Goal: Transaction & Acquisition: Purchase product/service

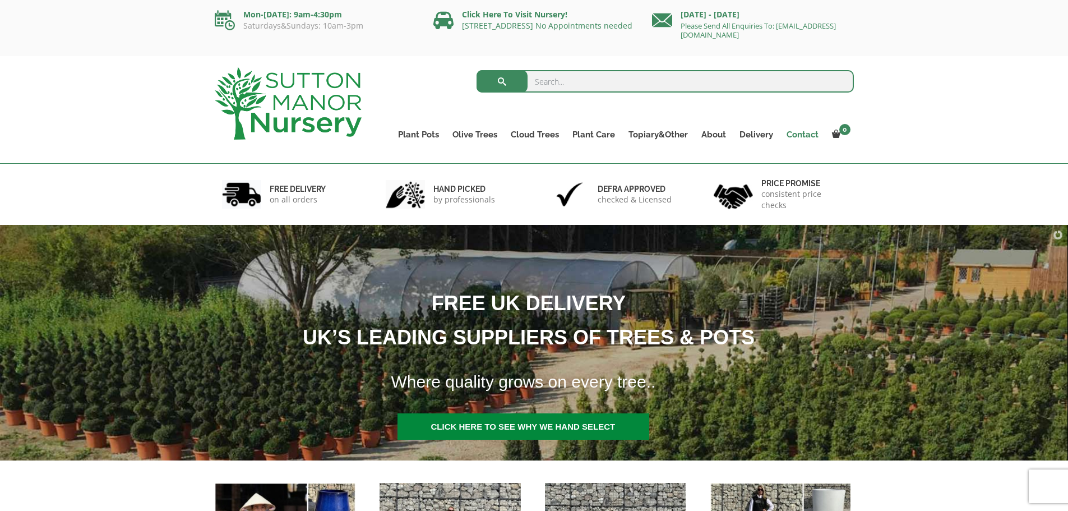
click at [800, 140] on link "Contact" at bounding box center [801, 135] width 45 height 16
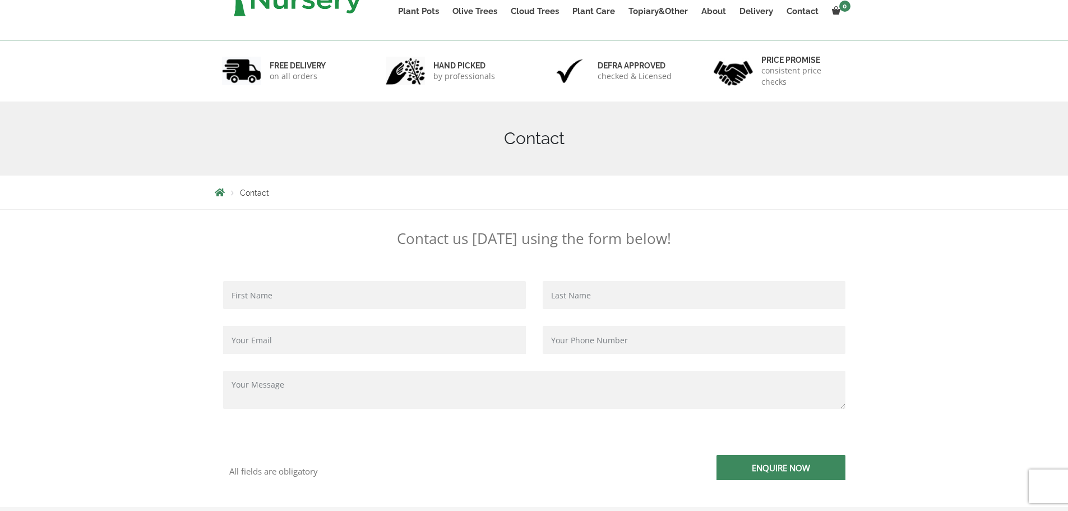
scroll to position [224, 0]
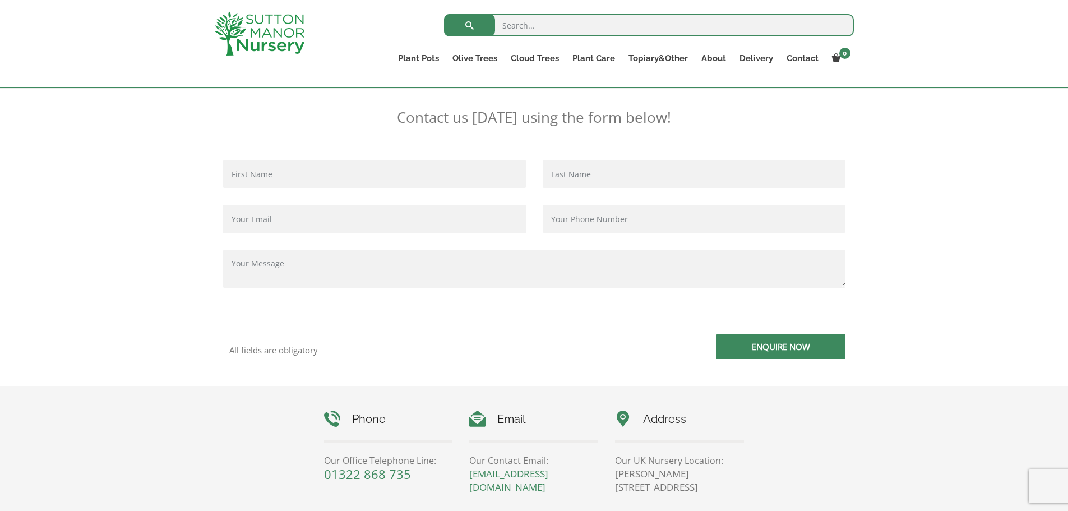
click at [540, 20] on input "search" at bounding box center [649, 25] width 410 height 22
paste input "The Capri Pot 110 Colour Clay"
type input "The Capri Pot 110 Colour Clay"
click at [444, 14] on button "submit" at bounding box center [469, 25] width 51 height 22
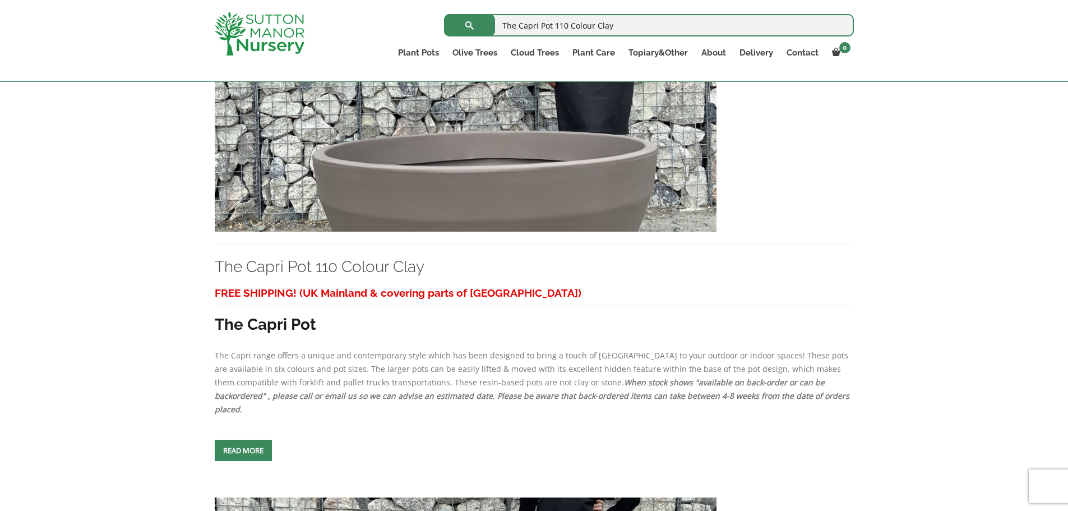
scroll to position [448, 0]
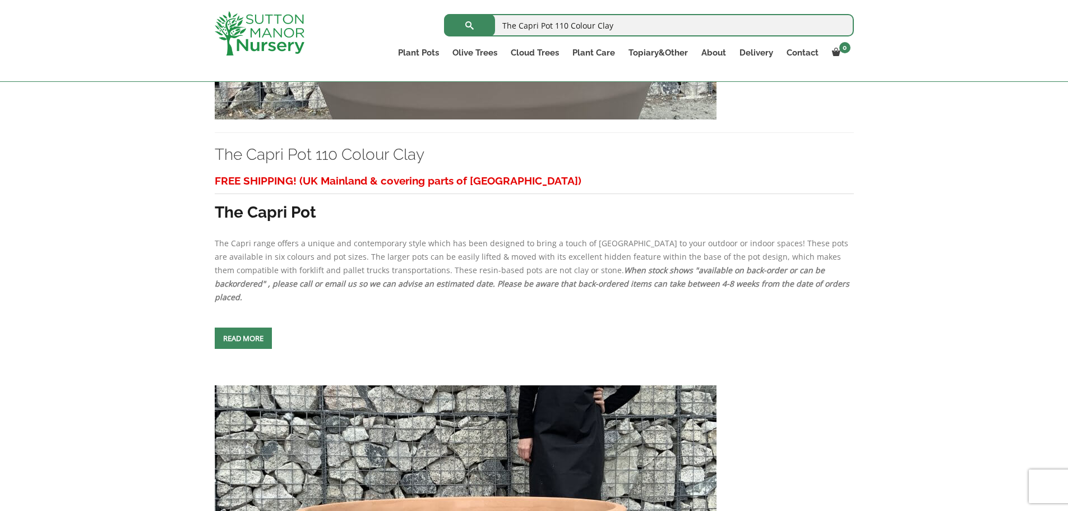
click at [240, 327] on link "Read more" at bounding box center [243, 337] width 57 height 21
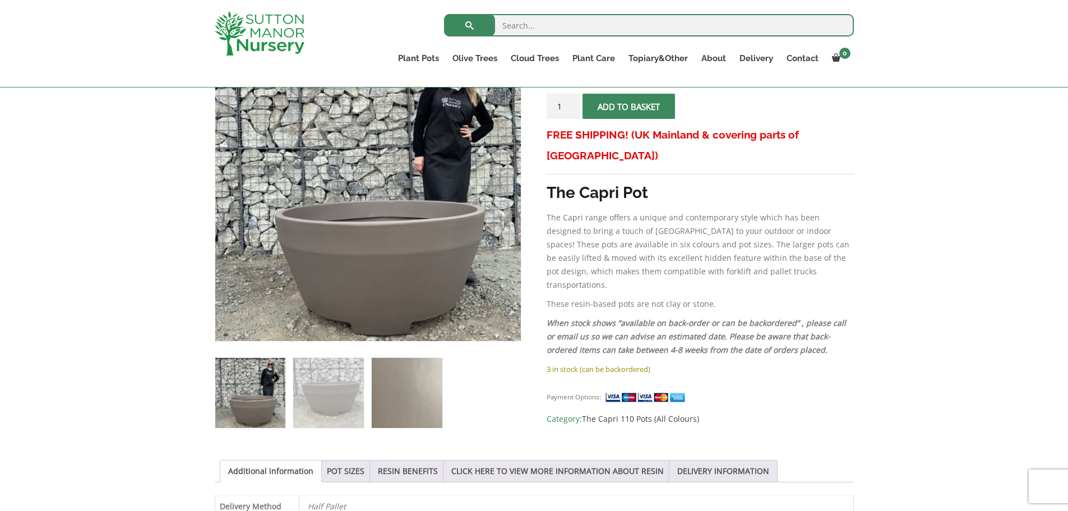
scroll to position [392, 0]
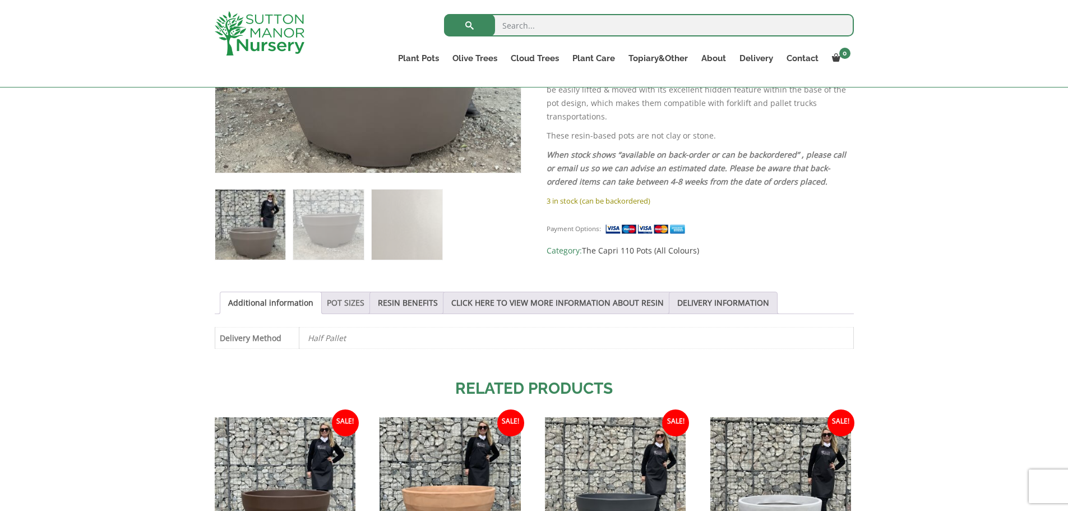
click at [351, 301] on link "POT SIZES" at bounding box center [346, 302] width 38 height 21
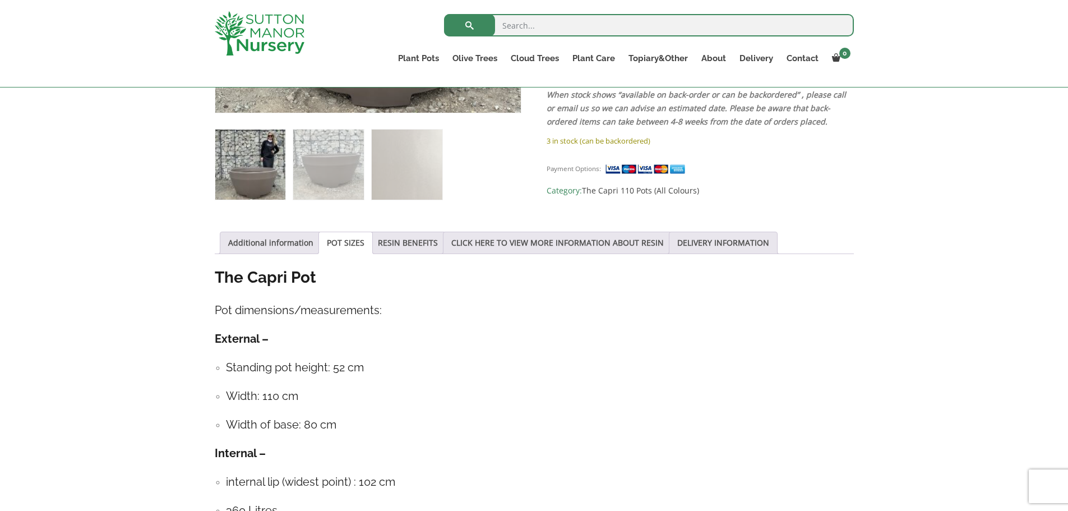
scroll to position [560, 0]
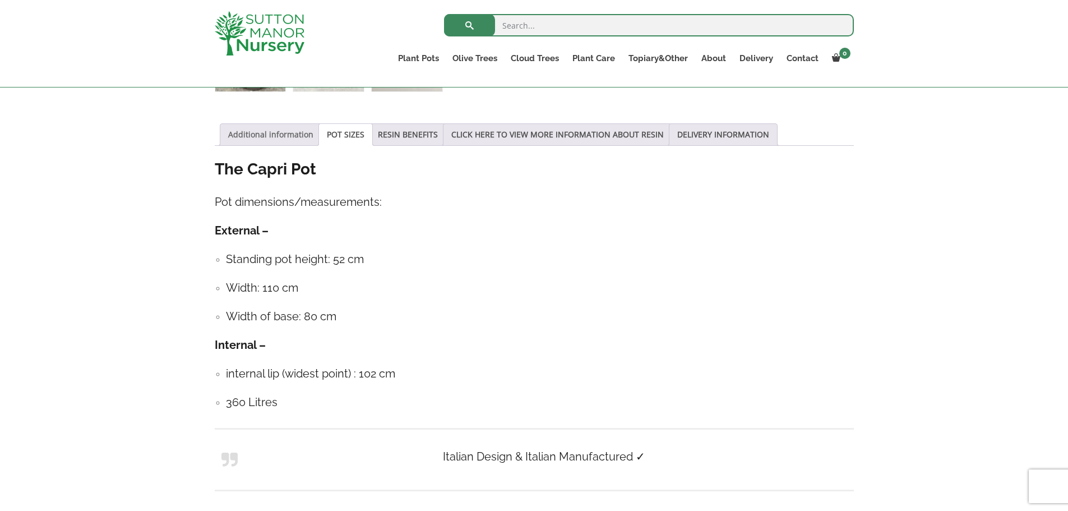
click at [296, 134] on link "Additional information" at bounding box center [270, 134] width 85 height 21
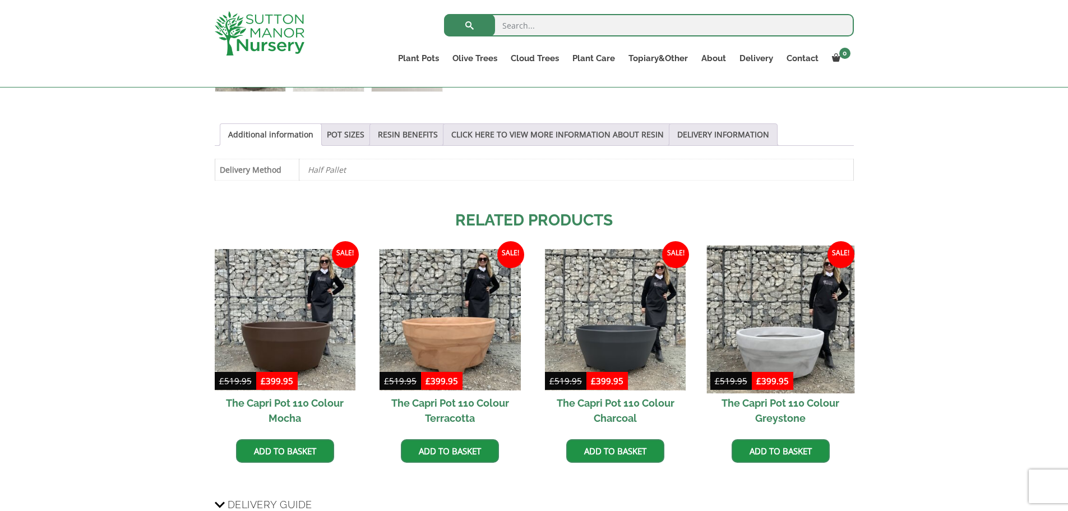
scroll to position [616, 0]
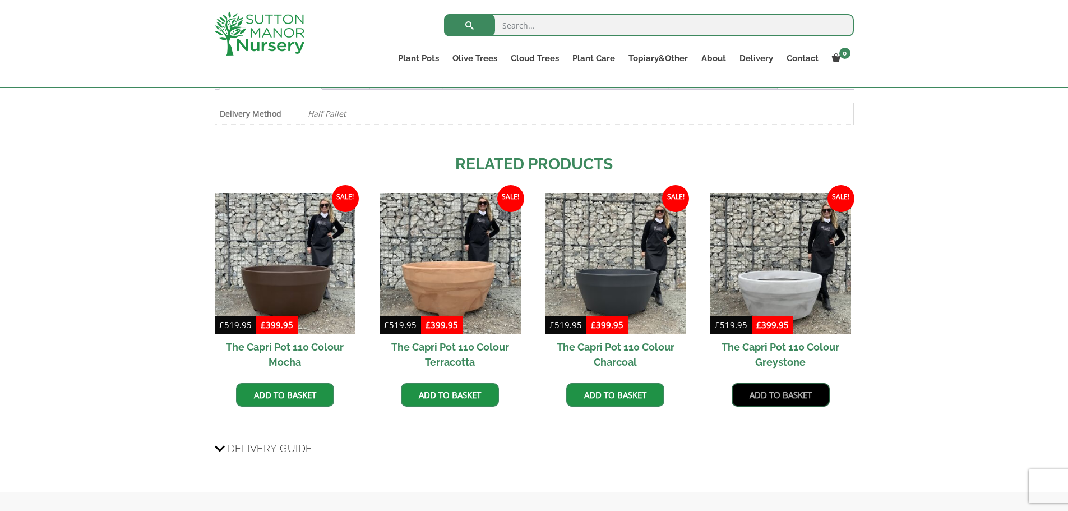
click at [789, 396] on link "Add to basket" at bounding box center [780, 395] width 98 height 24
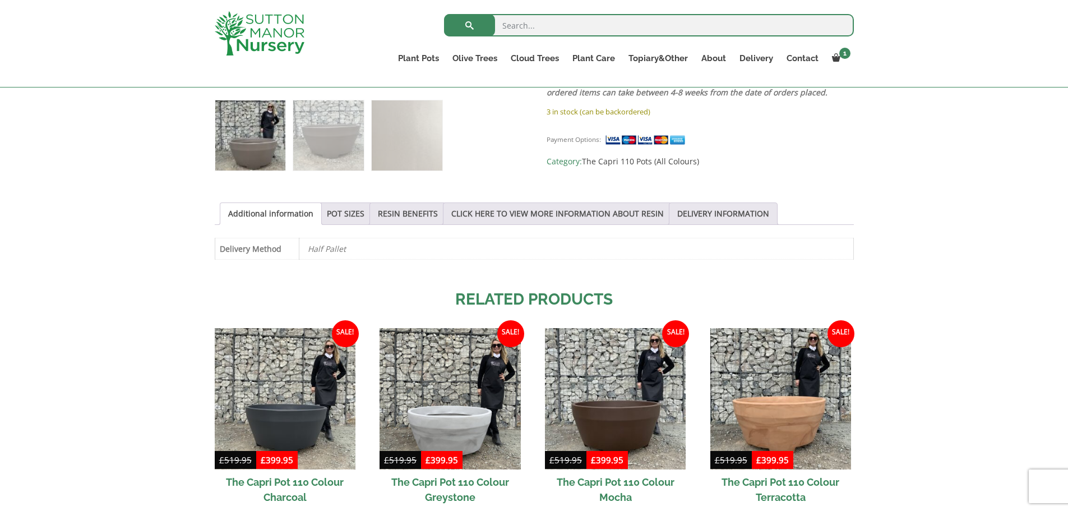
scroll to position [616, 0]
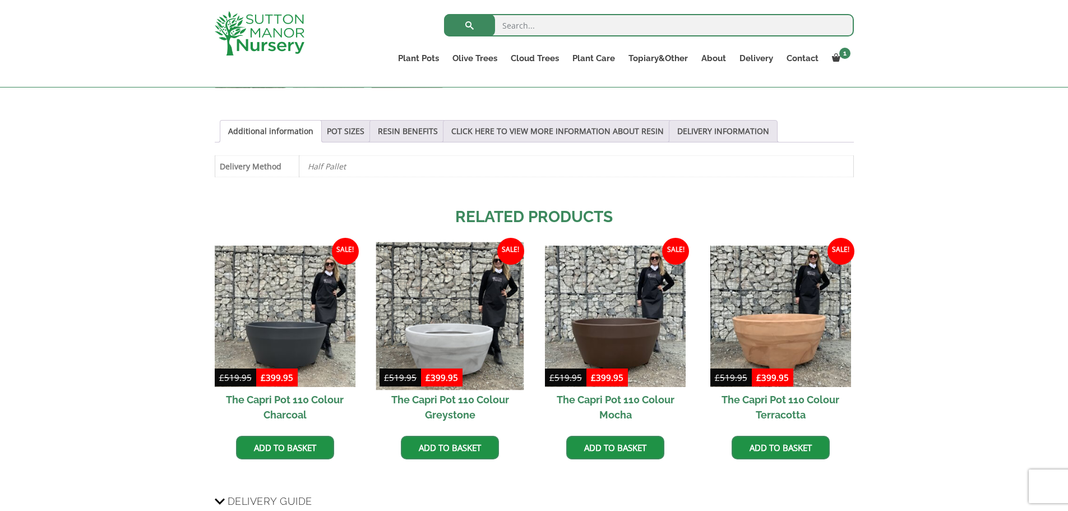
click at [453, 352] on img at bounding box center [450, 316] width 148 height 148
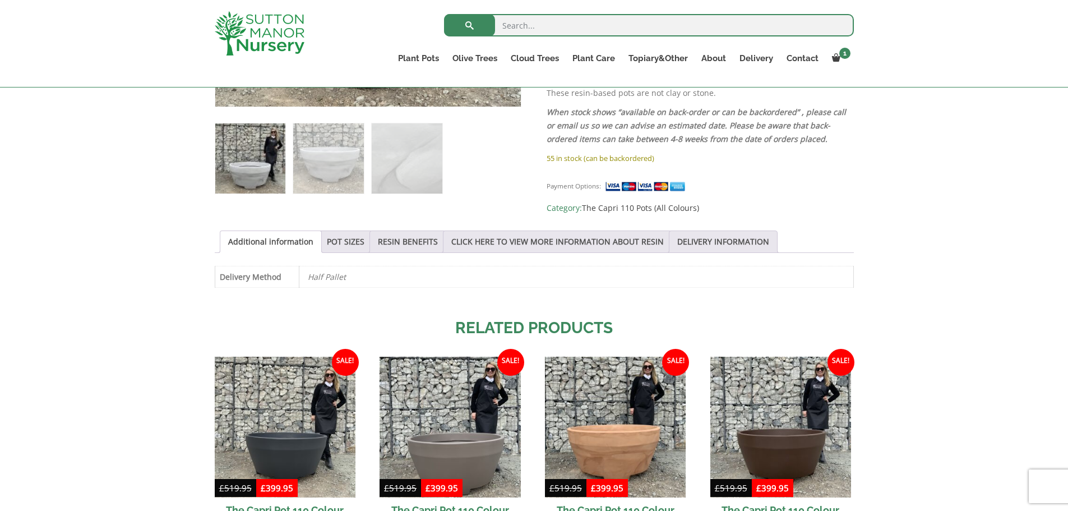
scroll to position [596, 0]
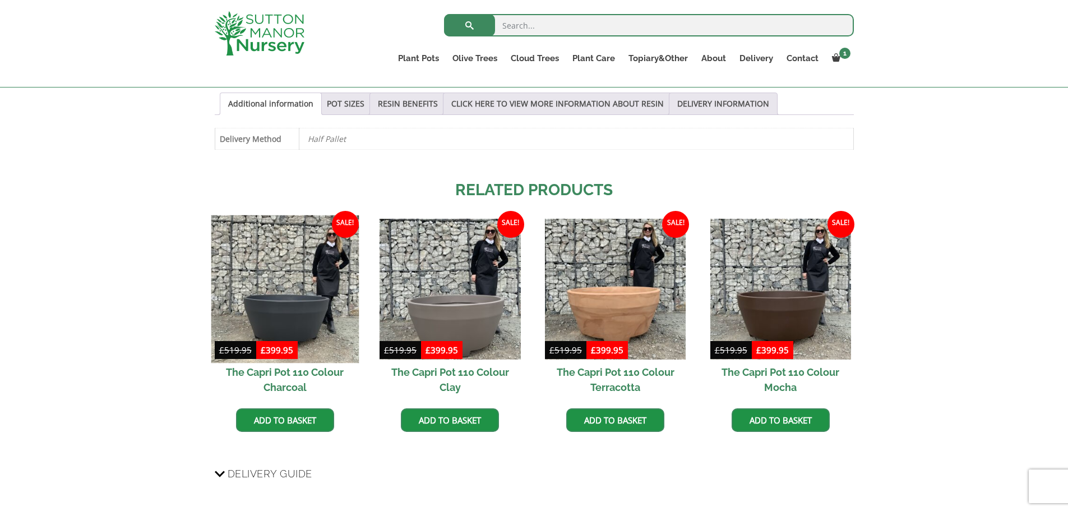
click at [280, 296] on img at bounding box center [285, 289] width 148 height 148
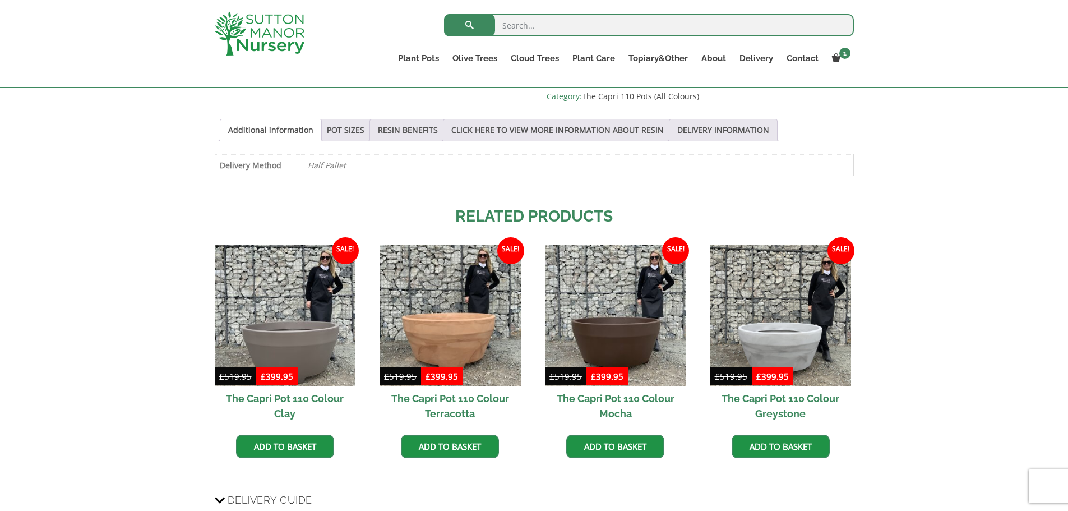
scroll to position [616, 0]
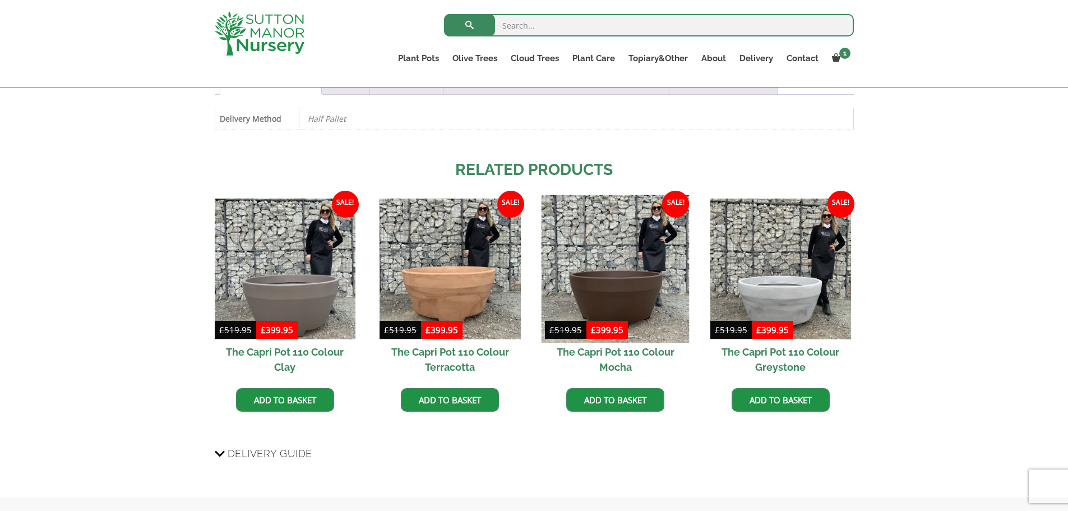
click at [656, 289] on img at bounding box center [615, 268] width 148 height 148
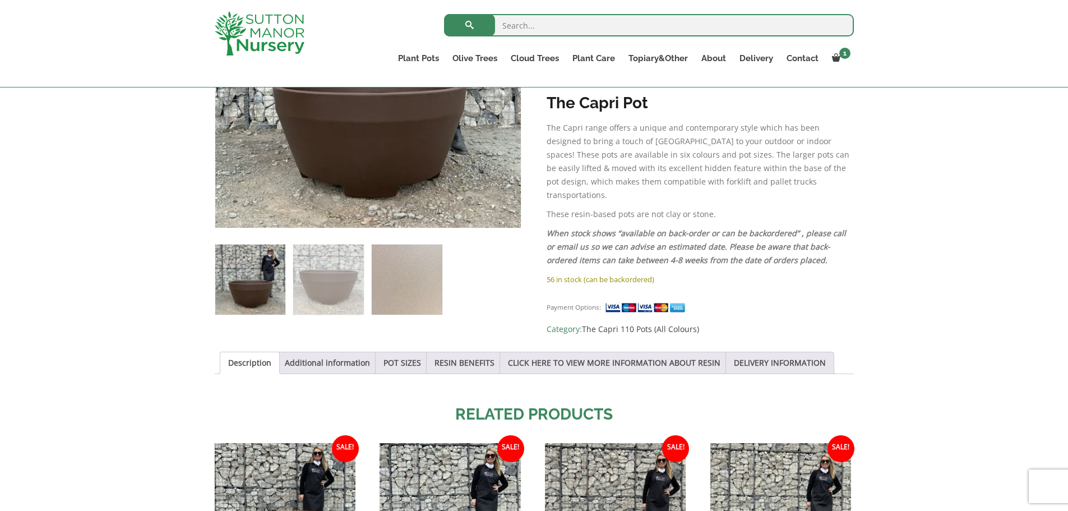
scroll to position [168, 0]
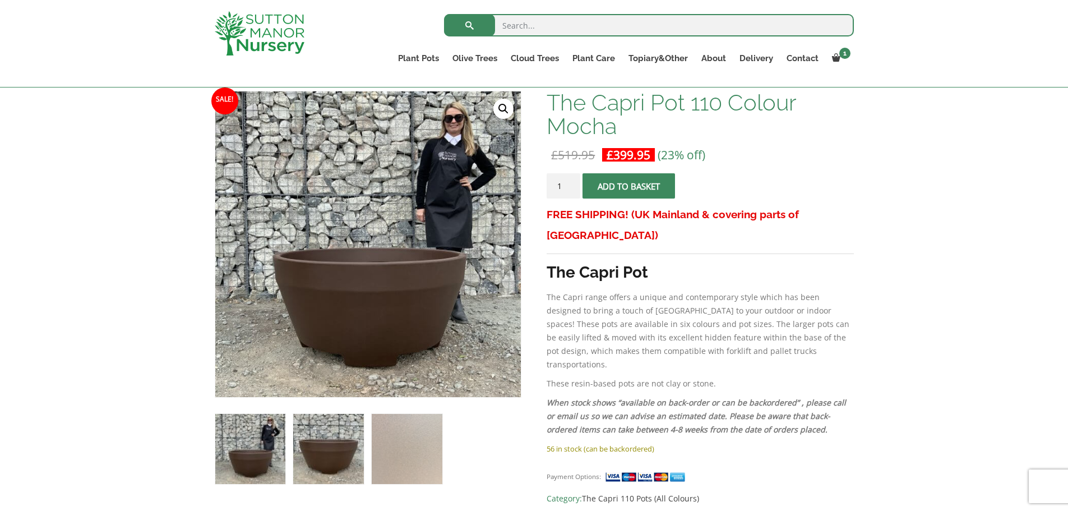
click at [321, 441] on img at bounding box center [328, 449] width 70 height 70
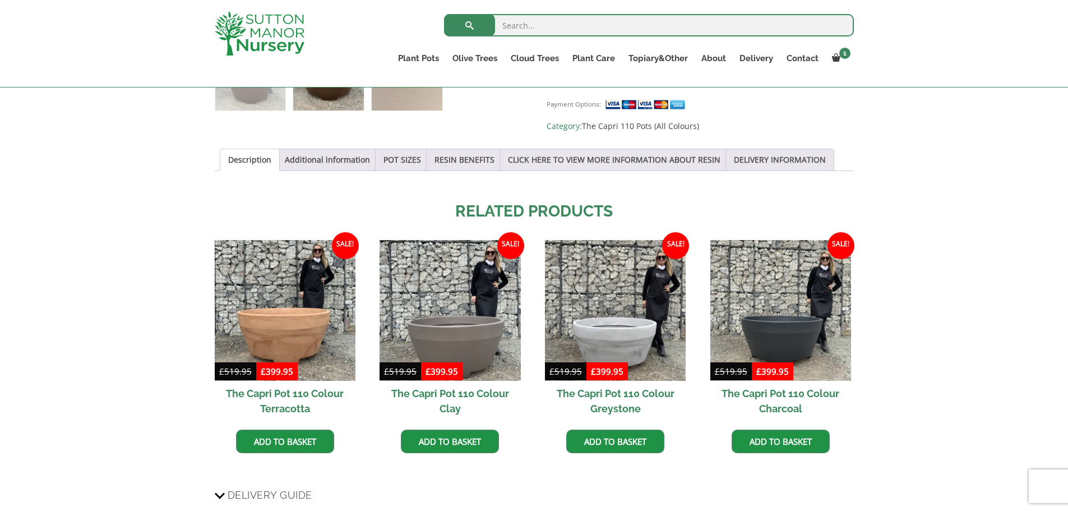
scroll to position [560, 0]
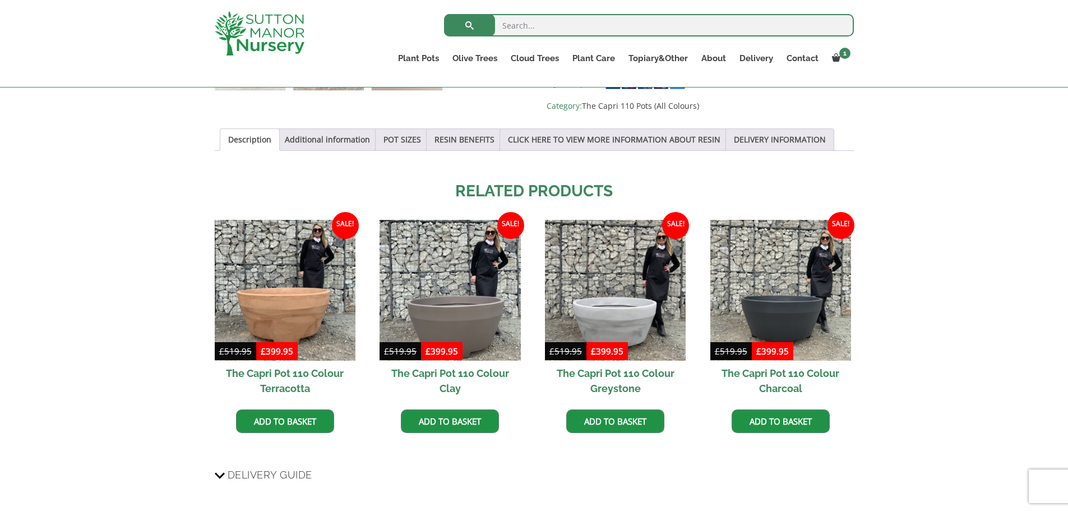
click at [275, 366] on h2 "The Capri Pot 110 Colour Terracotta" at bounding box center [285, 380] width 141 height 40
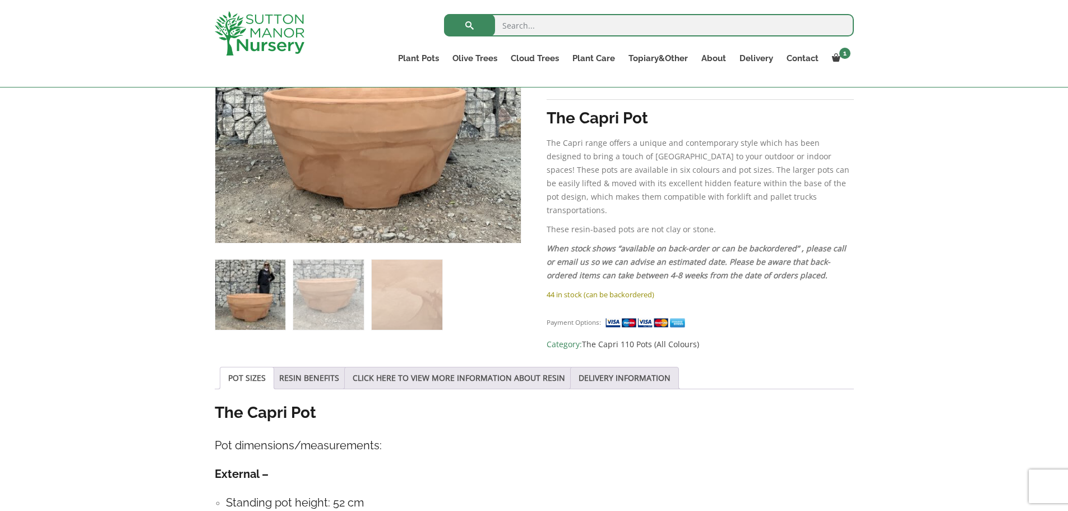
scroll to position [336, 0]
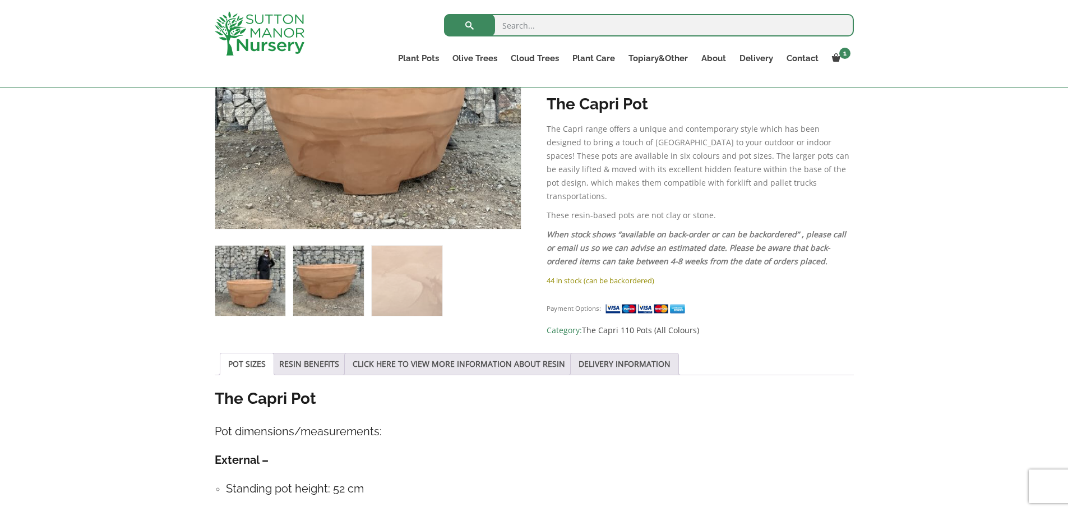
click at [307, 270] on img at bounding box center [328, 280] width 70 height 70
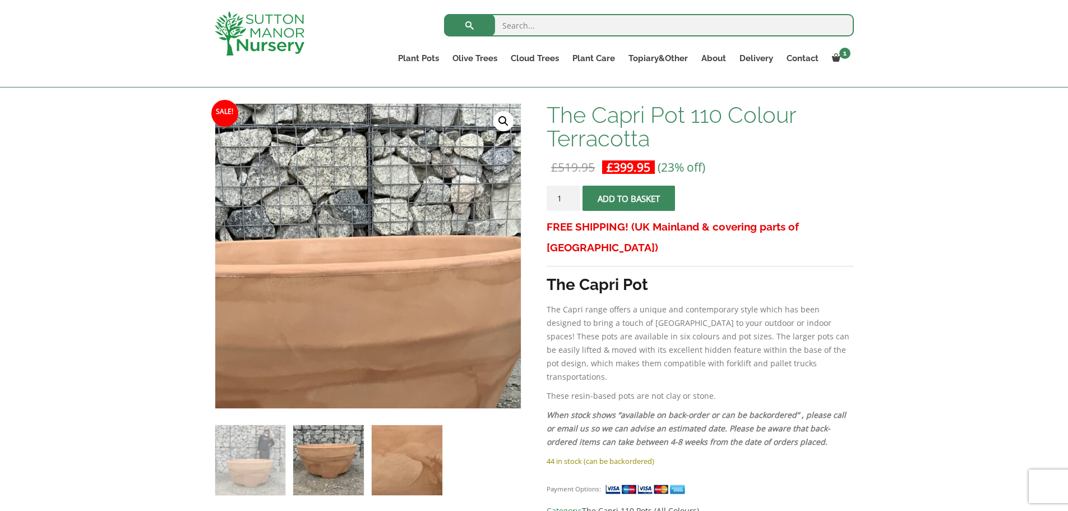
scroll to position [224, 0]
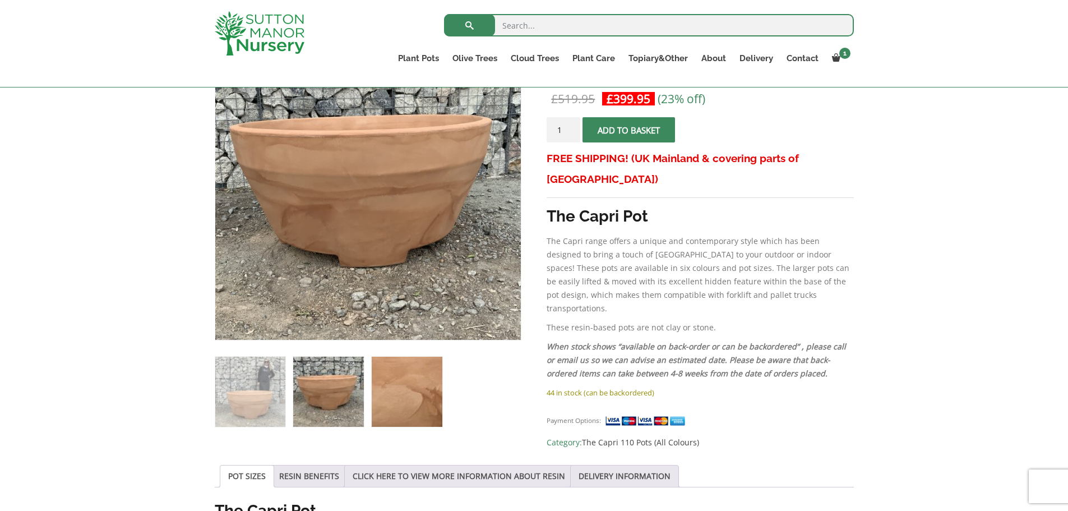
click at [389, 393] on img at bounding box center [407, 391] width 70 height 70
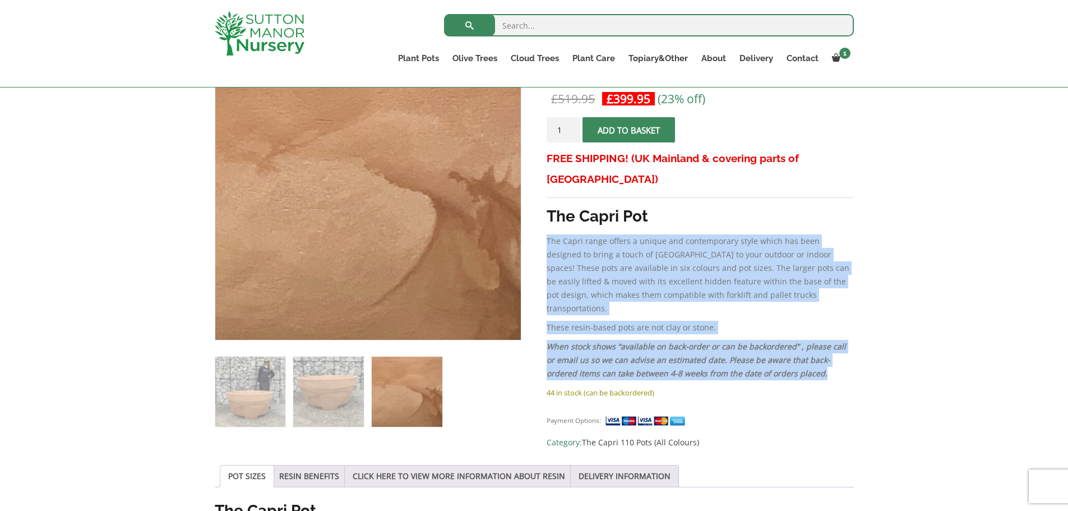
drag, startPoint x: 547, startPoint y: 221, endPoint x: 849, endPoint y: 337, distance: 323.6
click at [849, 337] on div "FREE SHIPPING! (UK Mainland & covering parts of [GEOGRAPHIC_DATA]) The Capri Po…" at bounding box center [699, 267] width 307 height 238
click at [729, 286] on div "FREE SHIPPING! (UK Mainland & covering parts of [GEOGRAPHIC_DATA]) The Capri Po…" at bounding box center [699, 267] width 307 height 238
